Goal: Find specific page/section: Find specific page/section

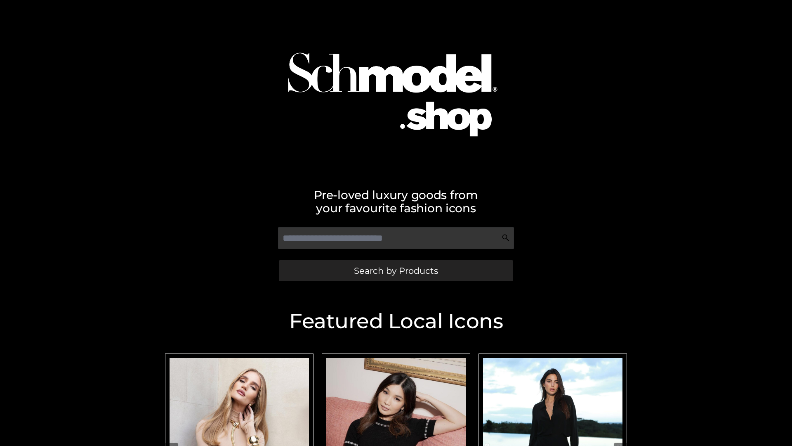
click at [396, 270] on span "Search by Products" at bounding box center [396, 270] width 84 height 9
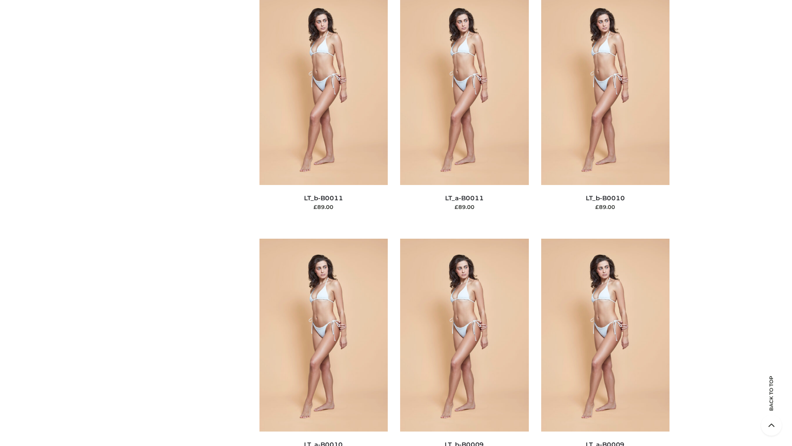
scroll to position [3706, 0]
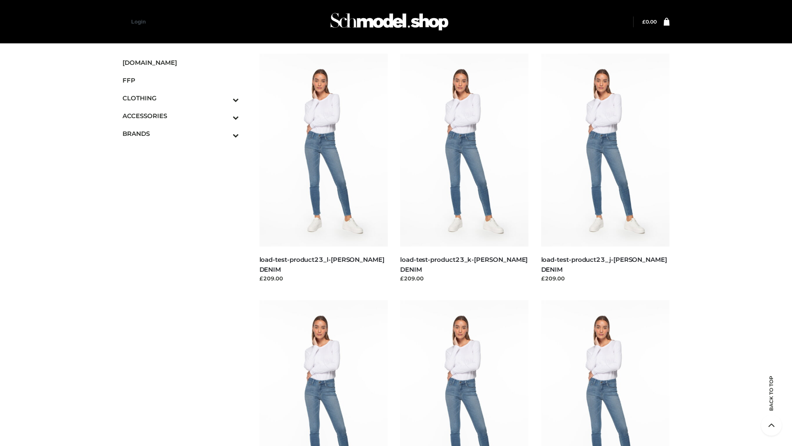
scroll to position [724, 0]
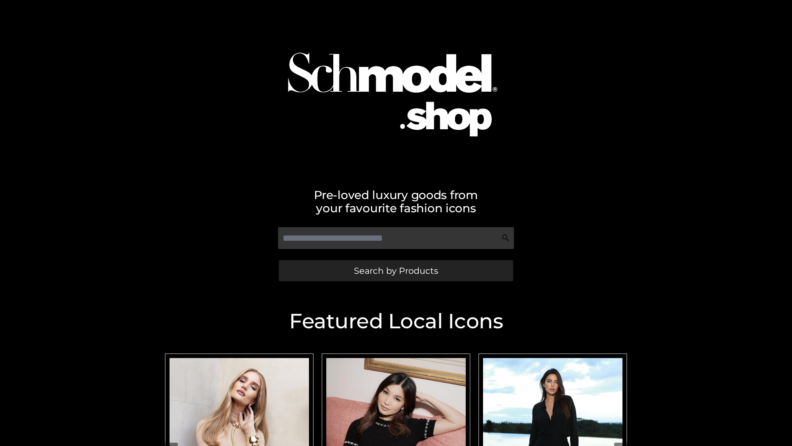
click at [396, 270] on span "Search by Products" at bounding box center [396, 270] width 84 height 9
